Goal: Book appointment/travel/reservation

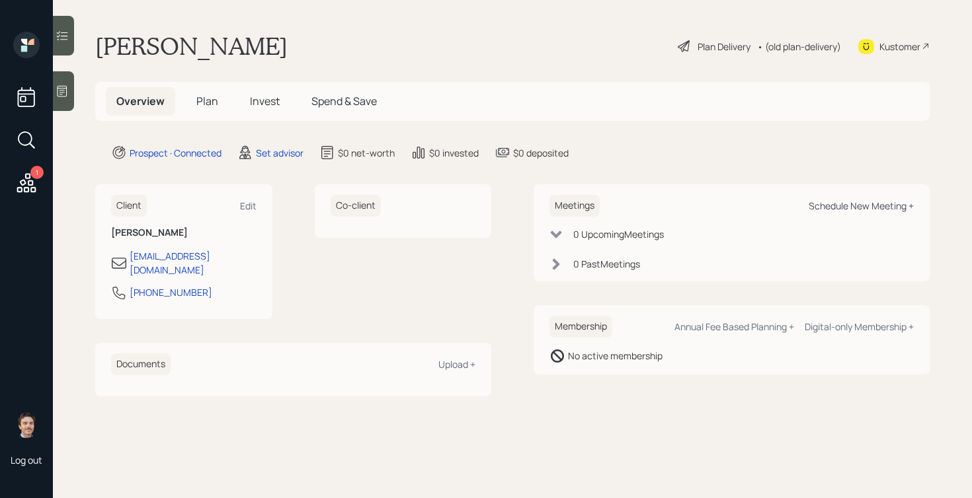
click at [837, 200] on div "Schedule New Meeting +" at bounding box center [860, 206] width 105 height 13
select select "round-[PERSON_NAME]"
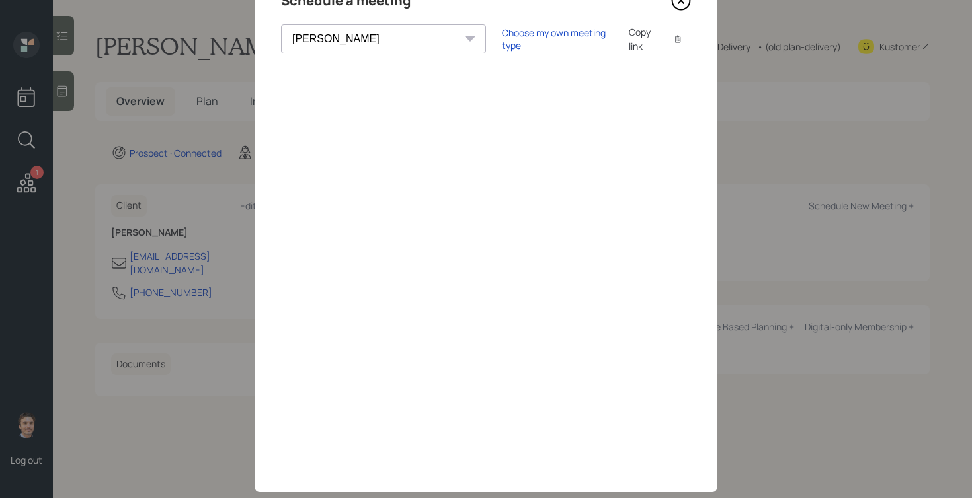
scroll to position [20, 0]
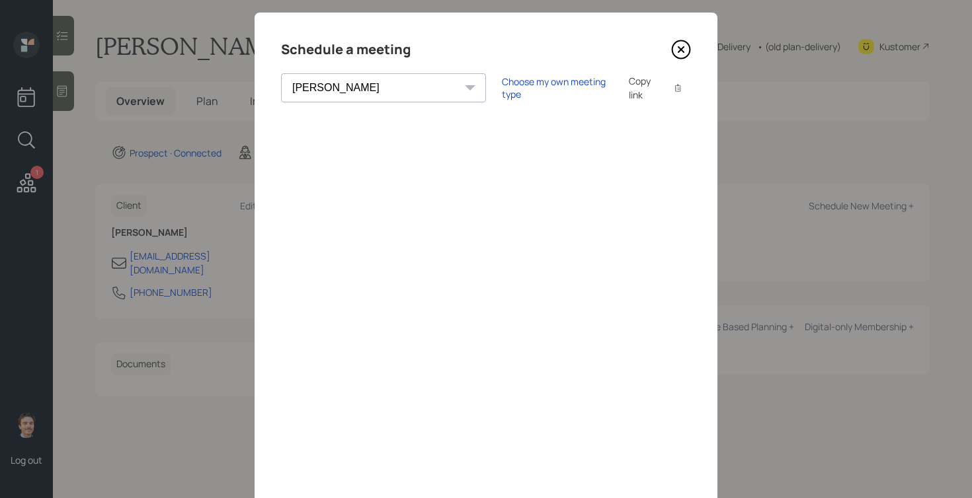
click at [678, 47] on icon at bounding box center [680, 49] width 5 height 5
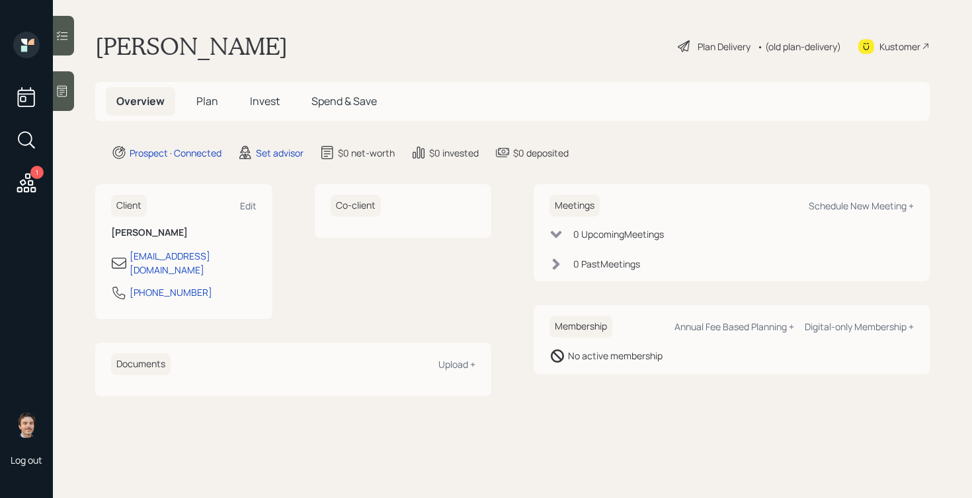
click at [62, 93] on icon at bounding box center [62, 91] width 13 height 13
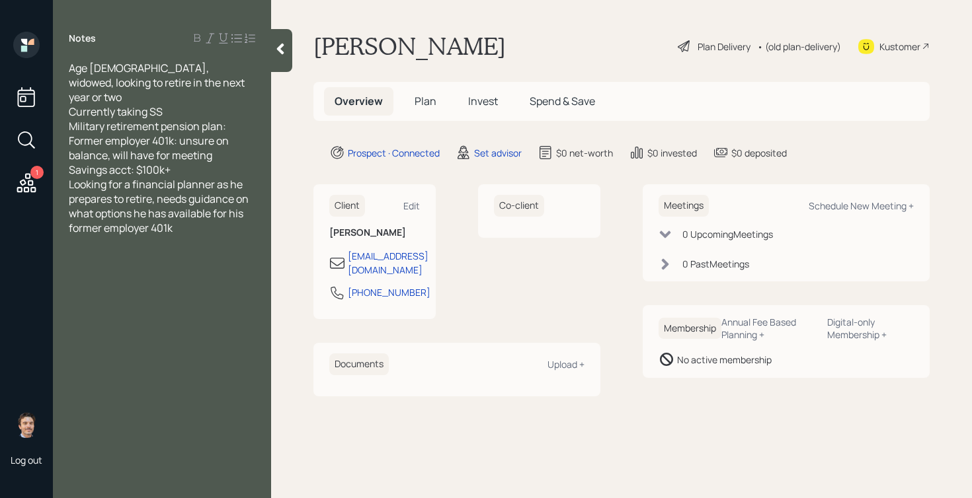
click at [208, 163] on div "Savings acct: $100k+" at bounding box center [162, 170] width 186 height 15
click at [276, 53] on icon at bounding box center [280, 48] width 13 height 13
